Goal: Transaction & Acquisition: Purchase product/service

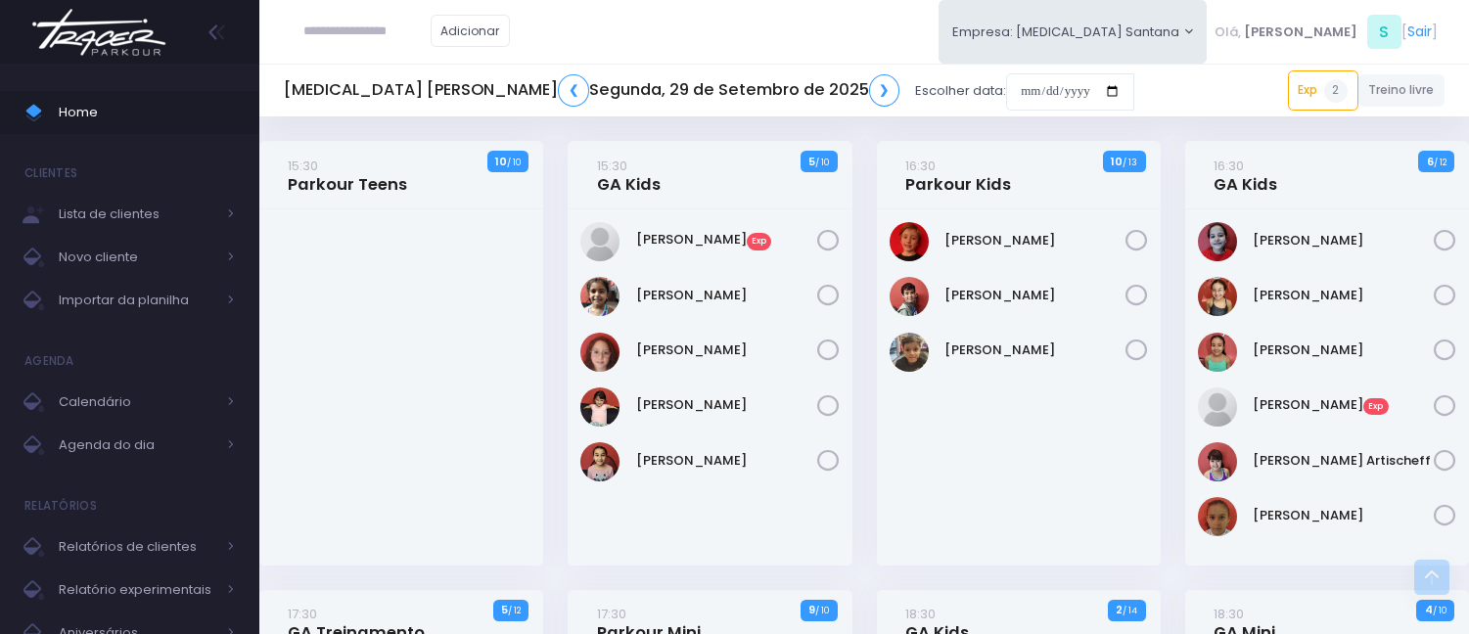
scroll to position [1016, 0]
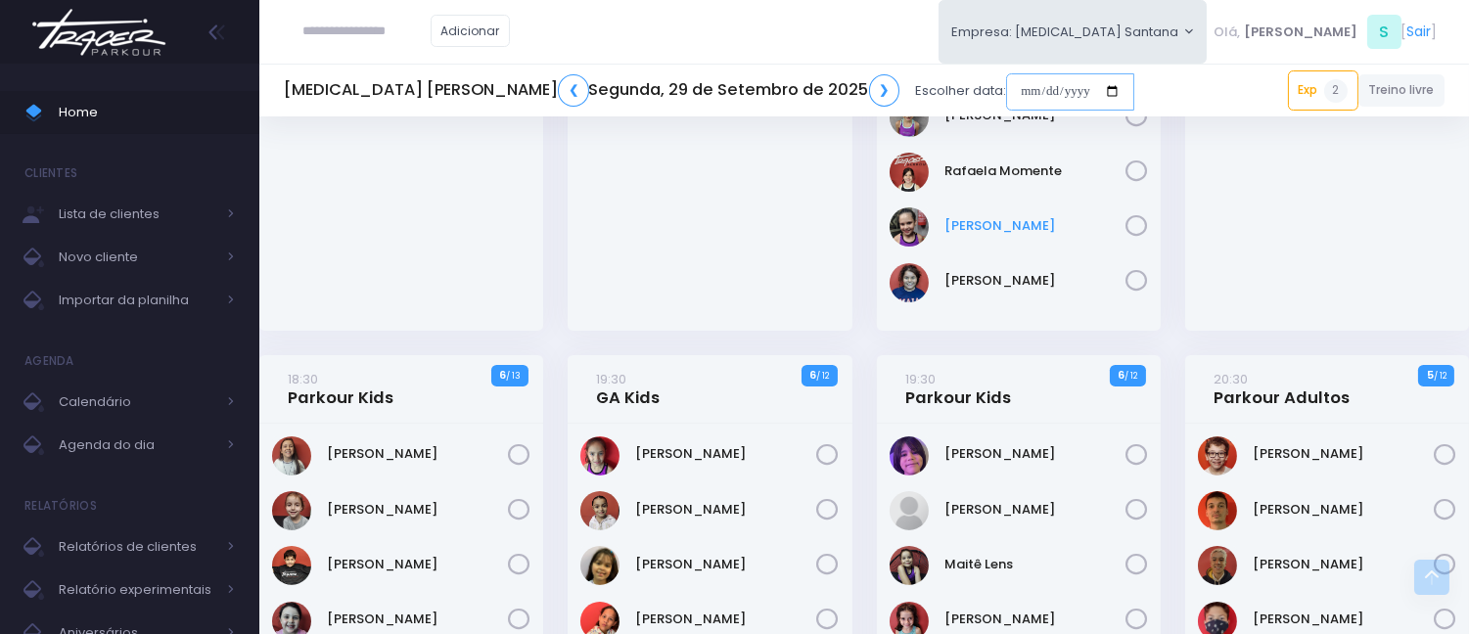
drag, startPoint x: 848, startPoint y: 79, endPoint x: 1120, endPoint y: 228, distance: 310.0
click at [1006, 79] on input "date" at bounding box center [1070, 91] width 128 height 37
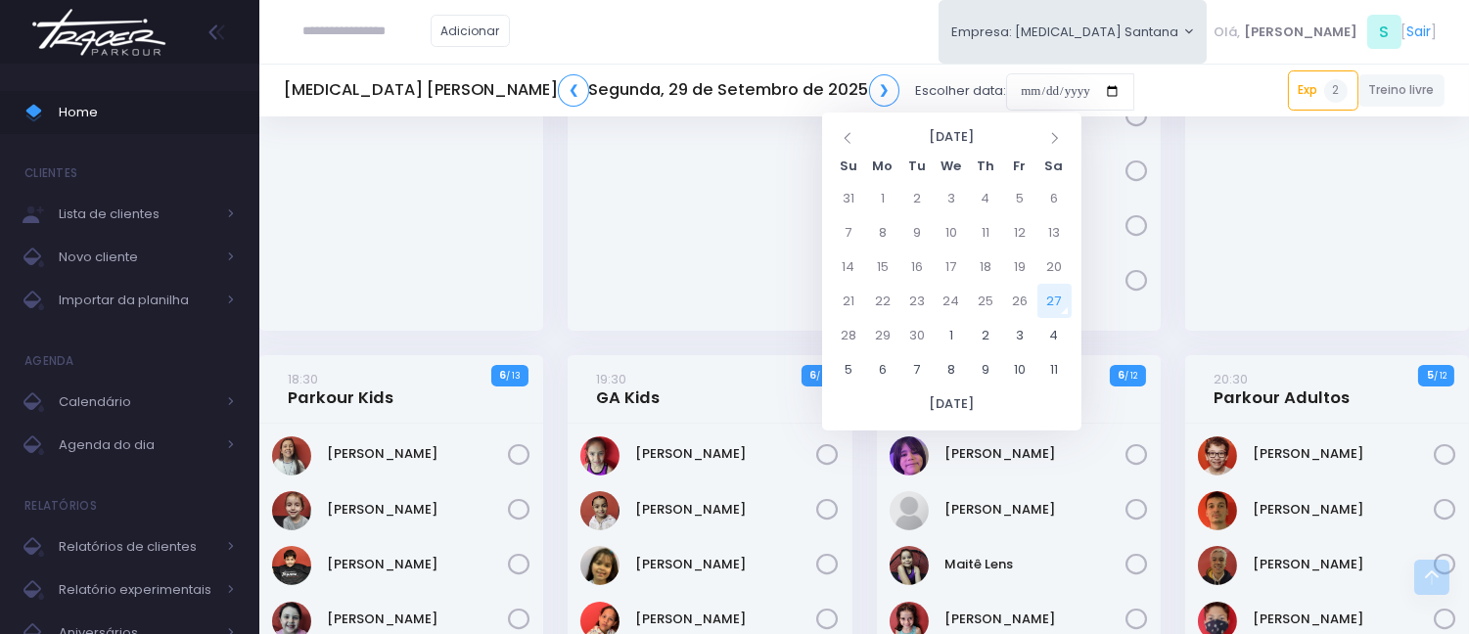
click at [1050, 288] on td "27" at bounding box center [1054, 301] width 34 height 34
type input "**********"
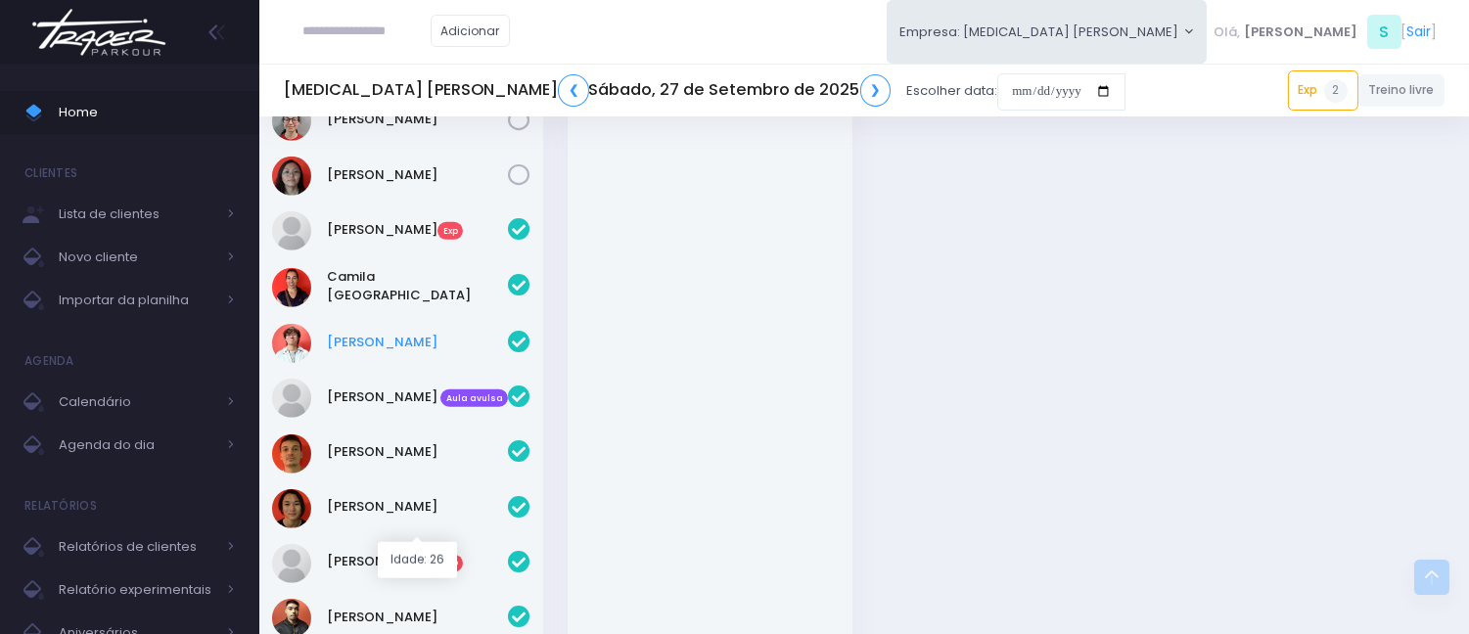
scroll to position [2935, 0]
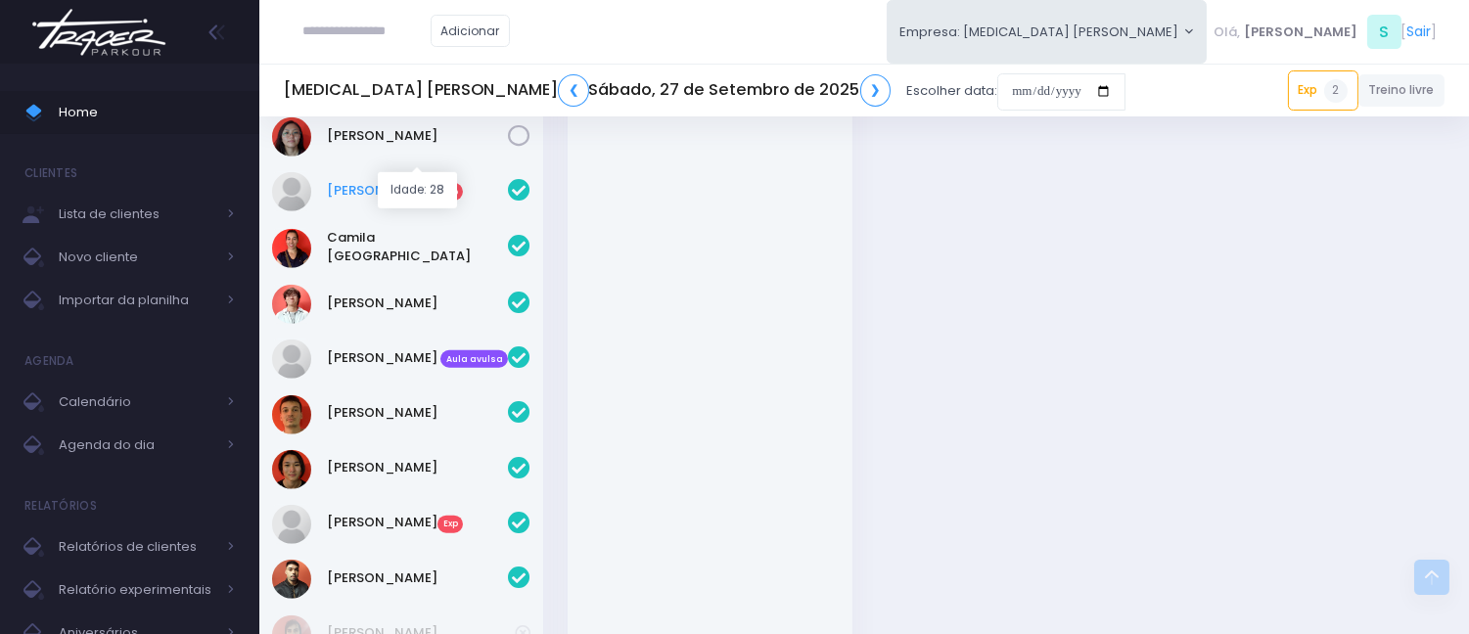
click at [399, 181] on link "Bruna Cristina Exp" at bounding box center [417, 191] width 181 height 20
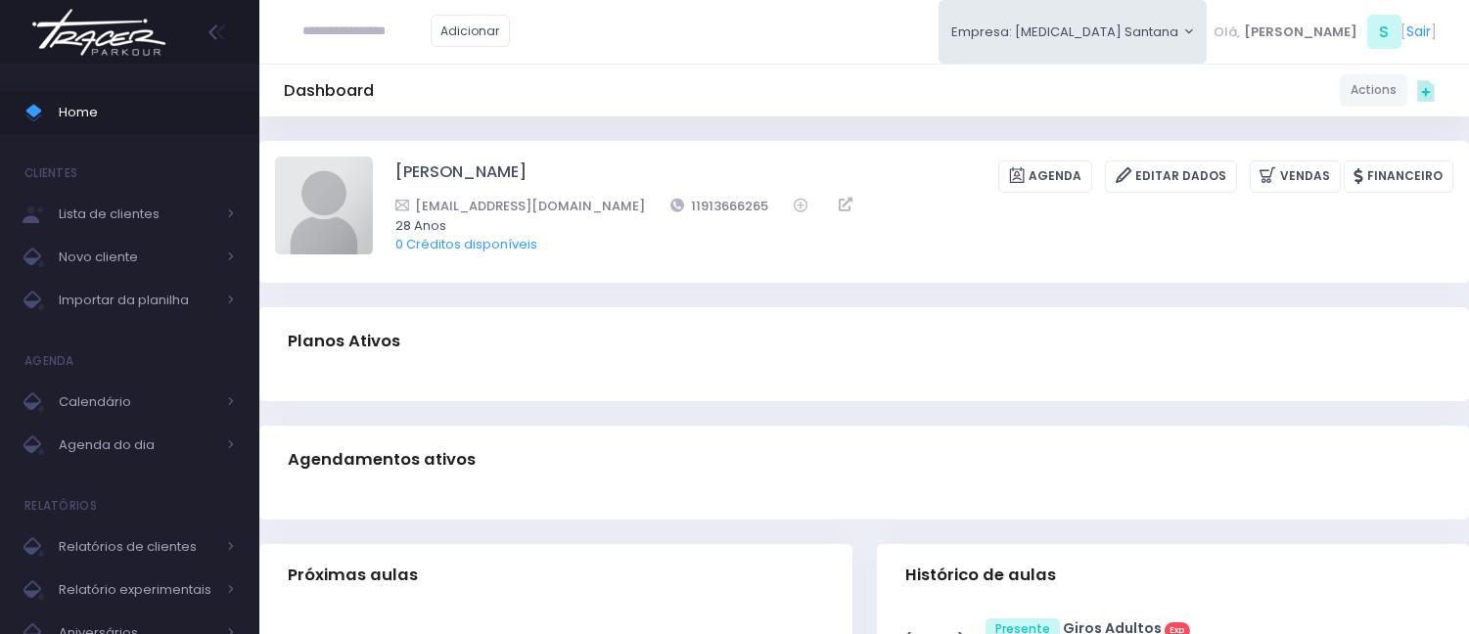
click at [1312, 157] on div "Bruna Cristina Sangoleti de Onofre Agenda Editar Dados Vendas Financeiro bsango…" at bounding box center [924, 212] width 1058 height 110
click at [1311, 157] on div "Bruna Cristina Sangoleti de Onofre Agenda Editar Dados Vendas Financeiro bsango…" at bounding box center [924, 212] width 1058 height 110
click at [1308, 173] on link "Vendas" at bounding box center [1294, 176] width 91 height 32
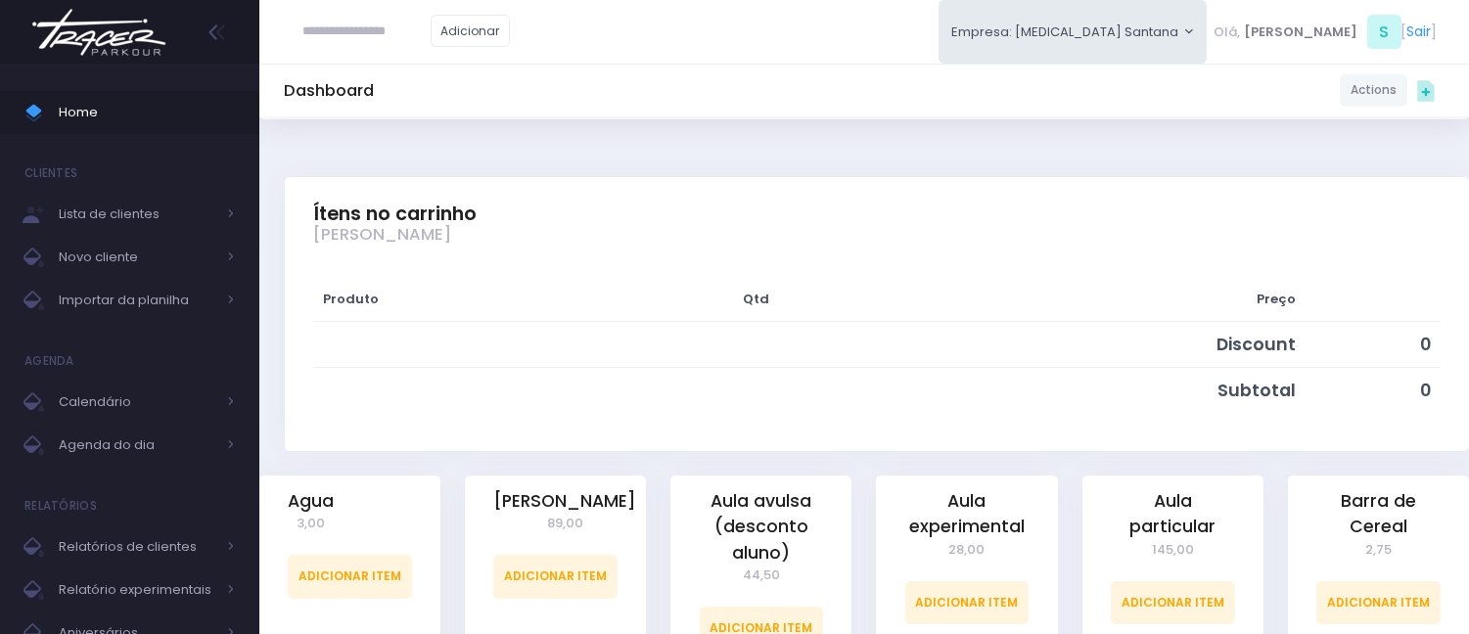
scroll to position [434, 0]
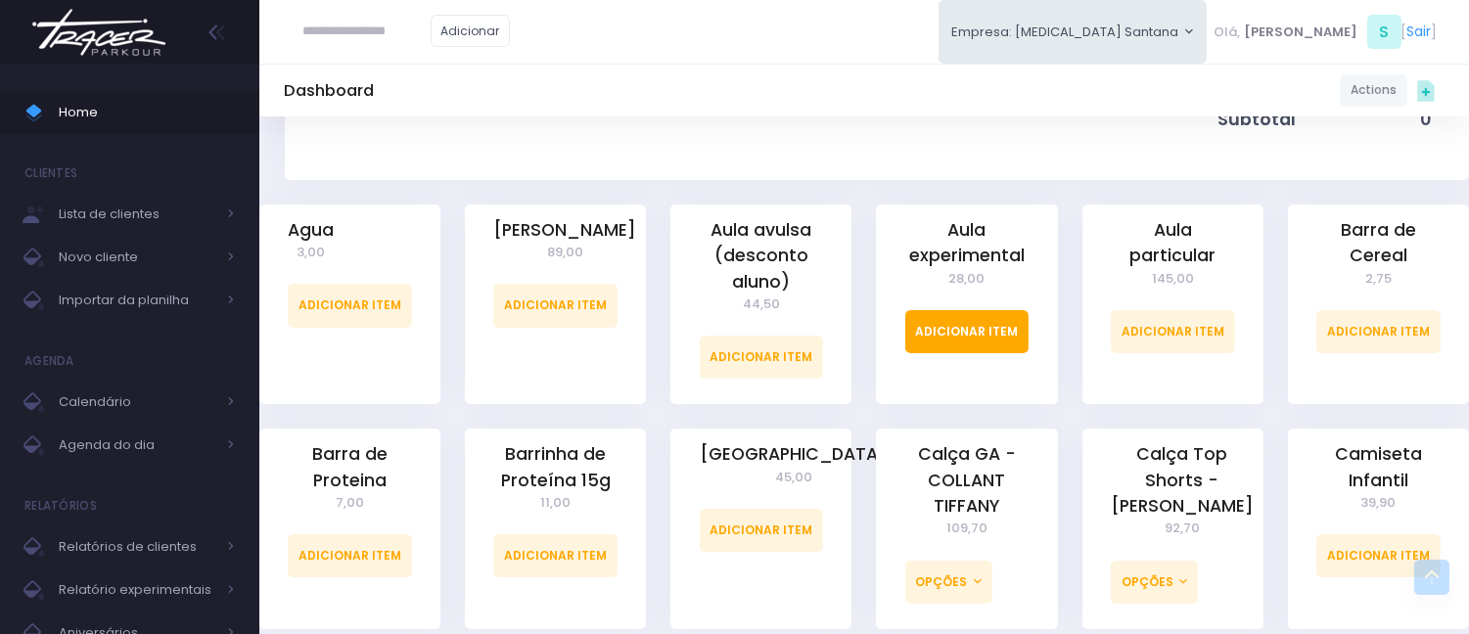
click at [976, 341] on link "Adicionar Item" at bounding box center [967, 331] width 124 height 43
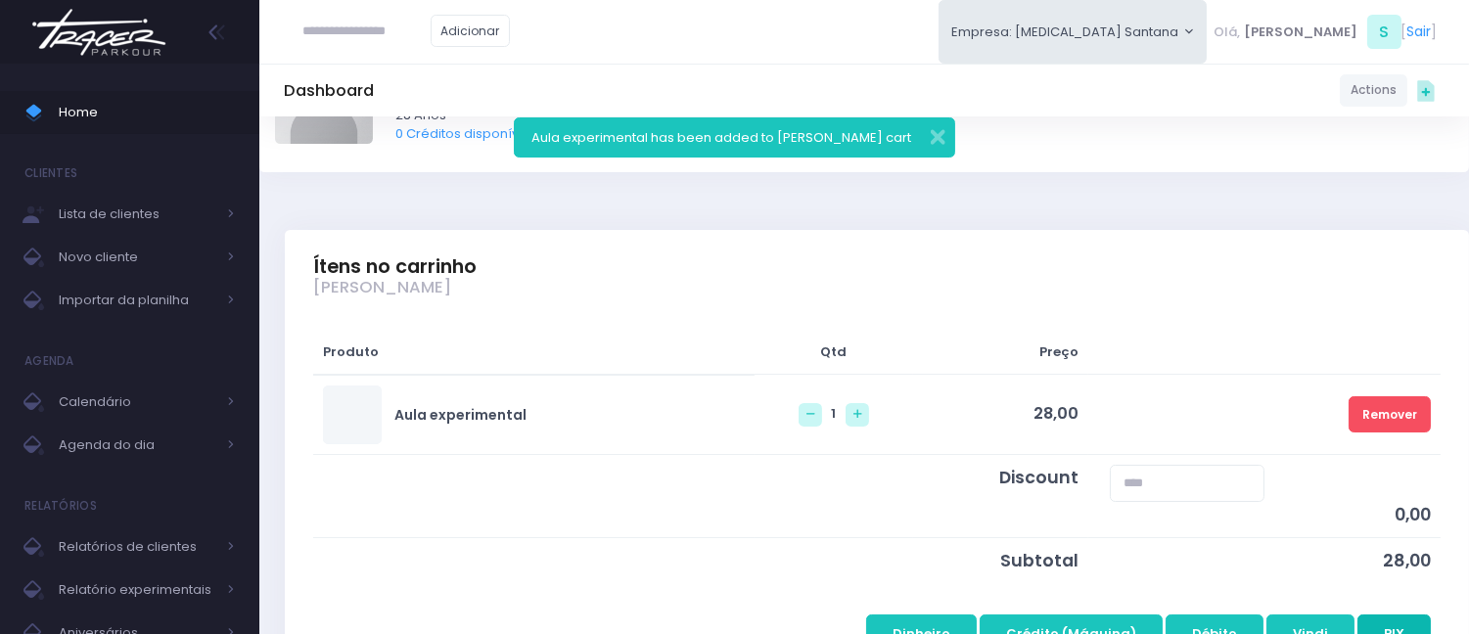
scroll to position [434, 0]
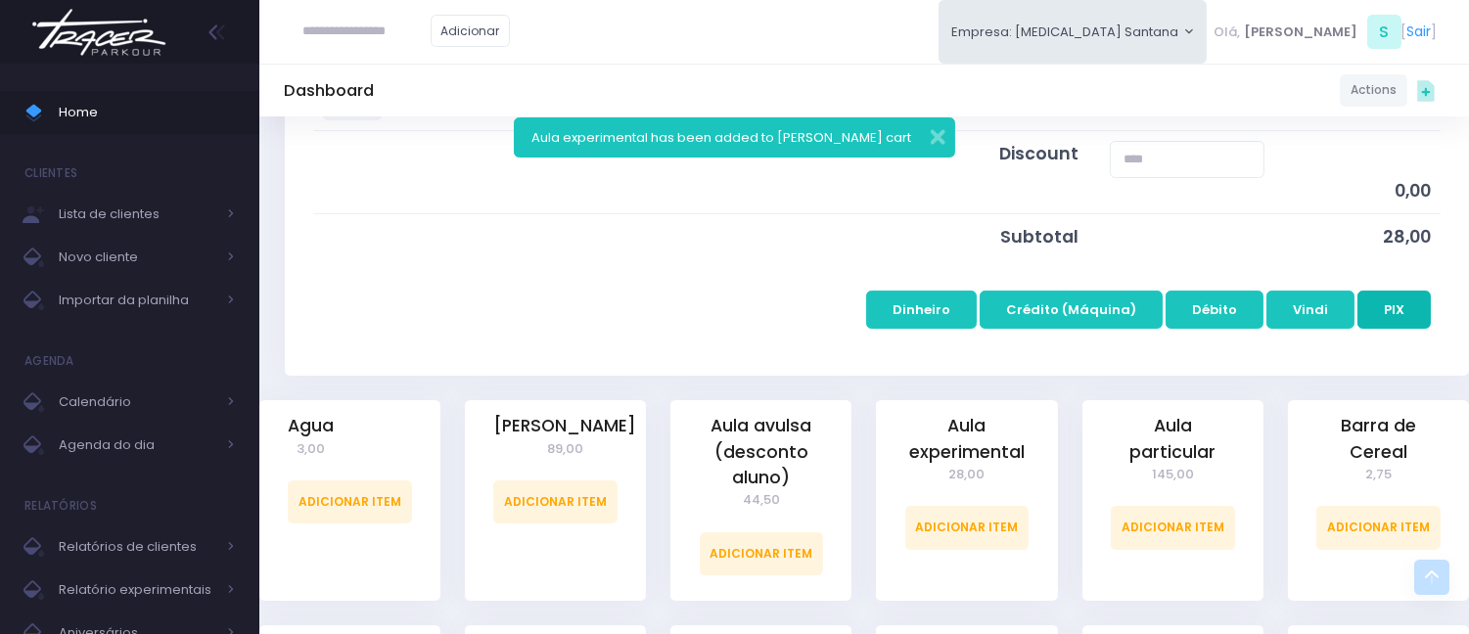
click at [1389, 314] on button "PIX" at bounding box center [1393, 309] width 73 height 37
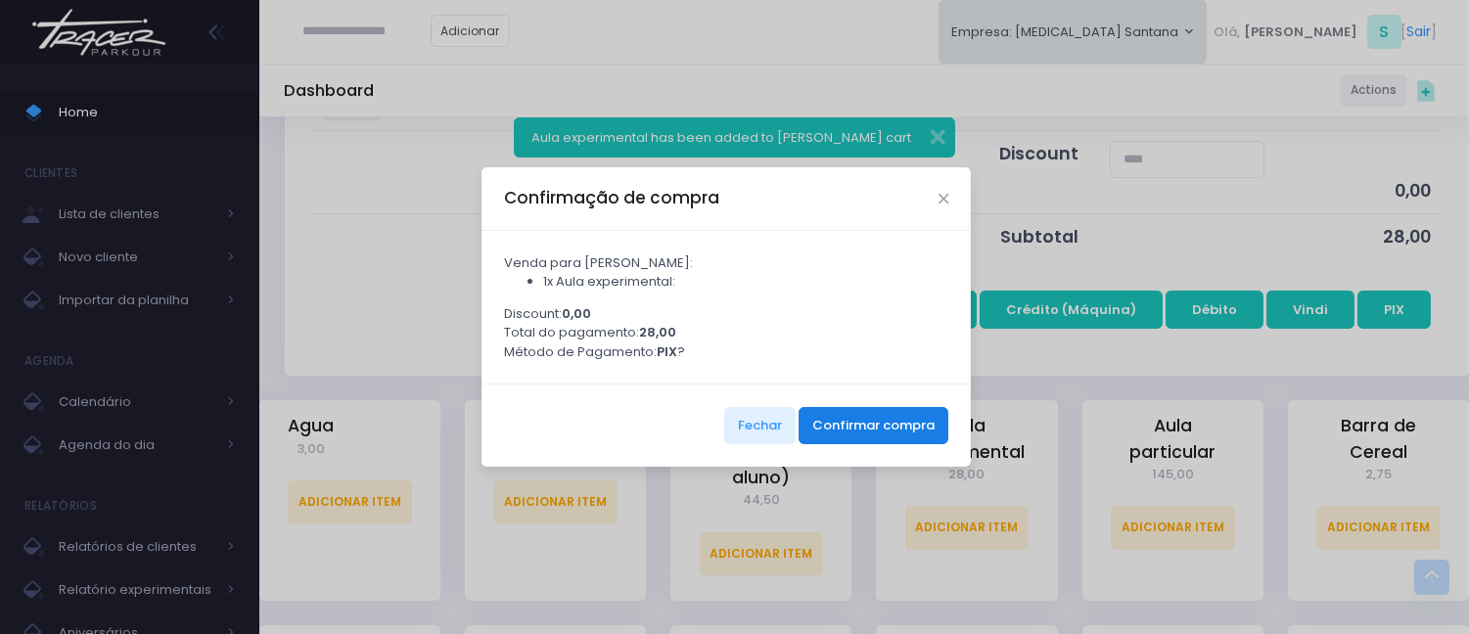
click at [838, 426] on button "Confirmar compra" at bounding box center [873, 425] width 150 height 37
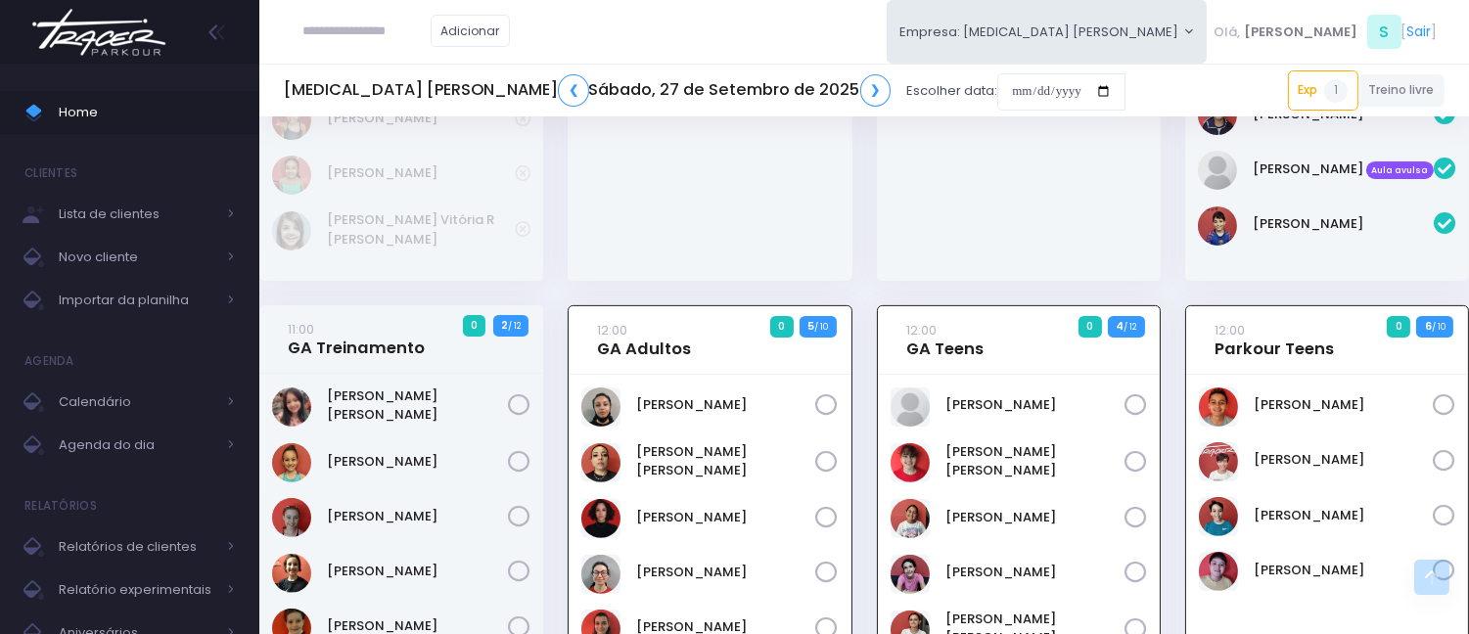
scroll to position [54, 0]
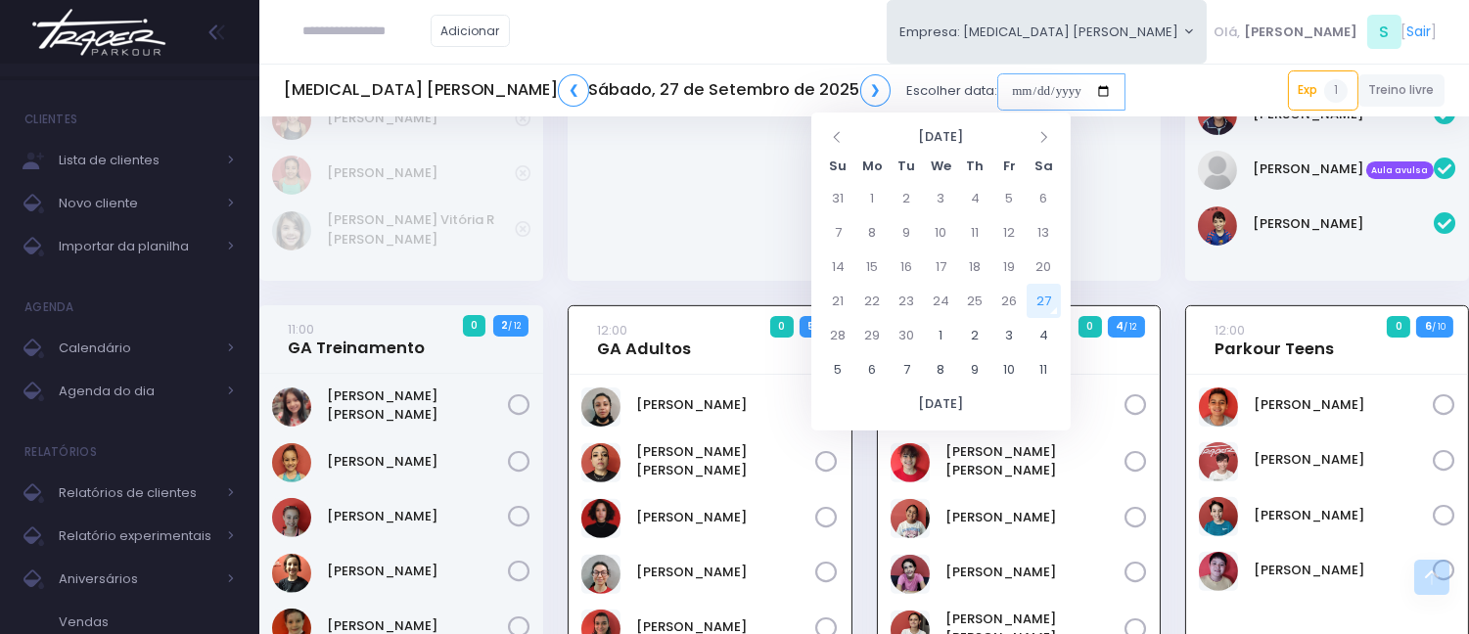
click at [997, 81] on input "date" at bounding box center [1061, 91] width 128 height 37
click at [915, 331] on td "30" at bounding box center [906, 335] width 34 height 34
type input "**********"
